Goal: Task Accomplishment & Management: Manage account settings

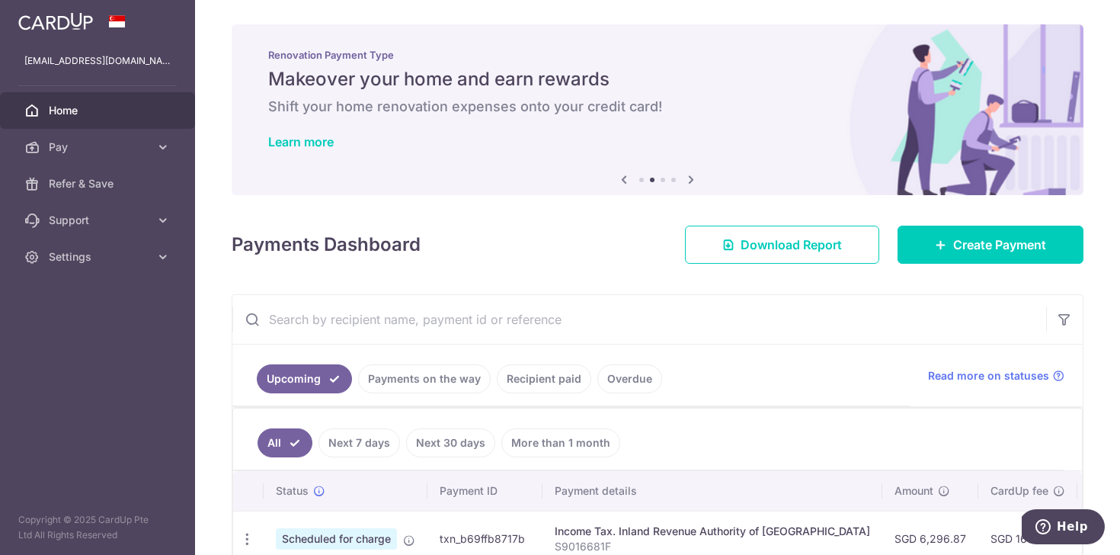
scroll to position [110, 0]
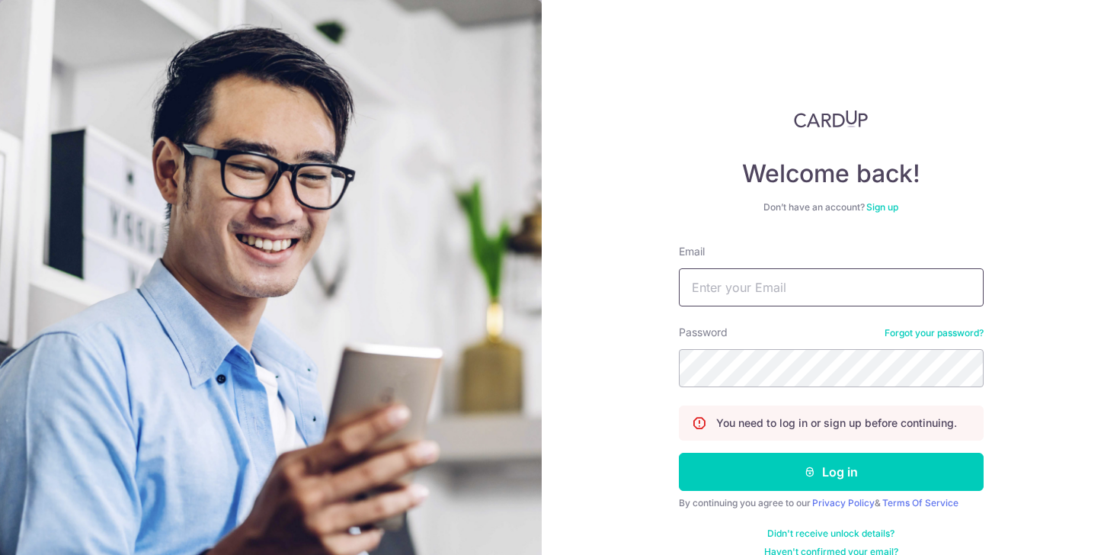
click at [750, 302] on input "Email" at bounding box center [831, 287] width 305 height 38
type input "[EMAIL_ADDRESS][DOMAIN_NAME]"
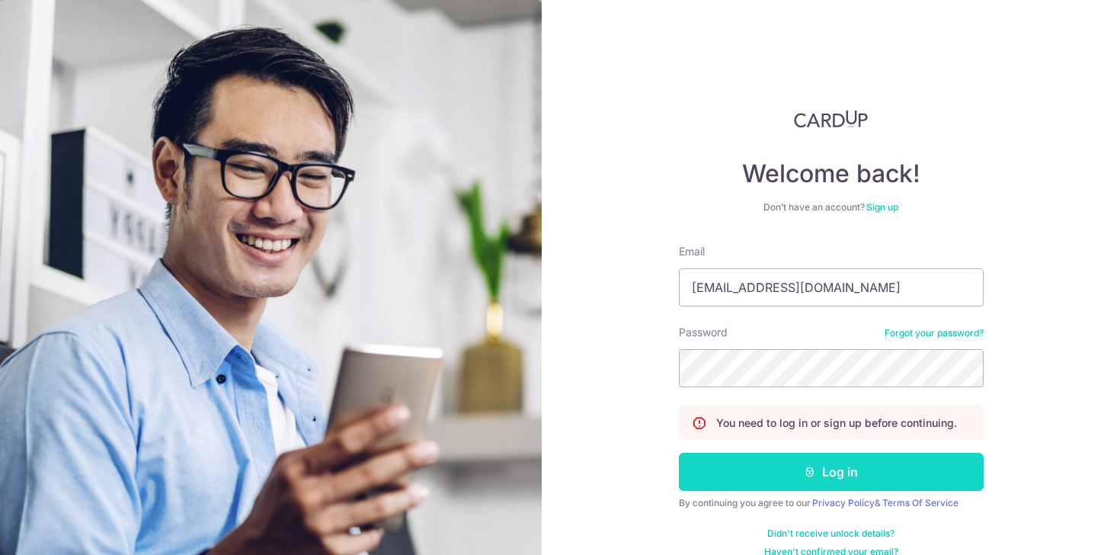
click at [795, 479] on button "Log in" at bounding box center [831, 472] width 305 height 38
